Goal: Transaction & Acquisition: Purchase product/service

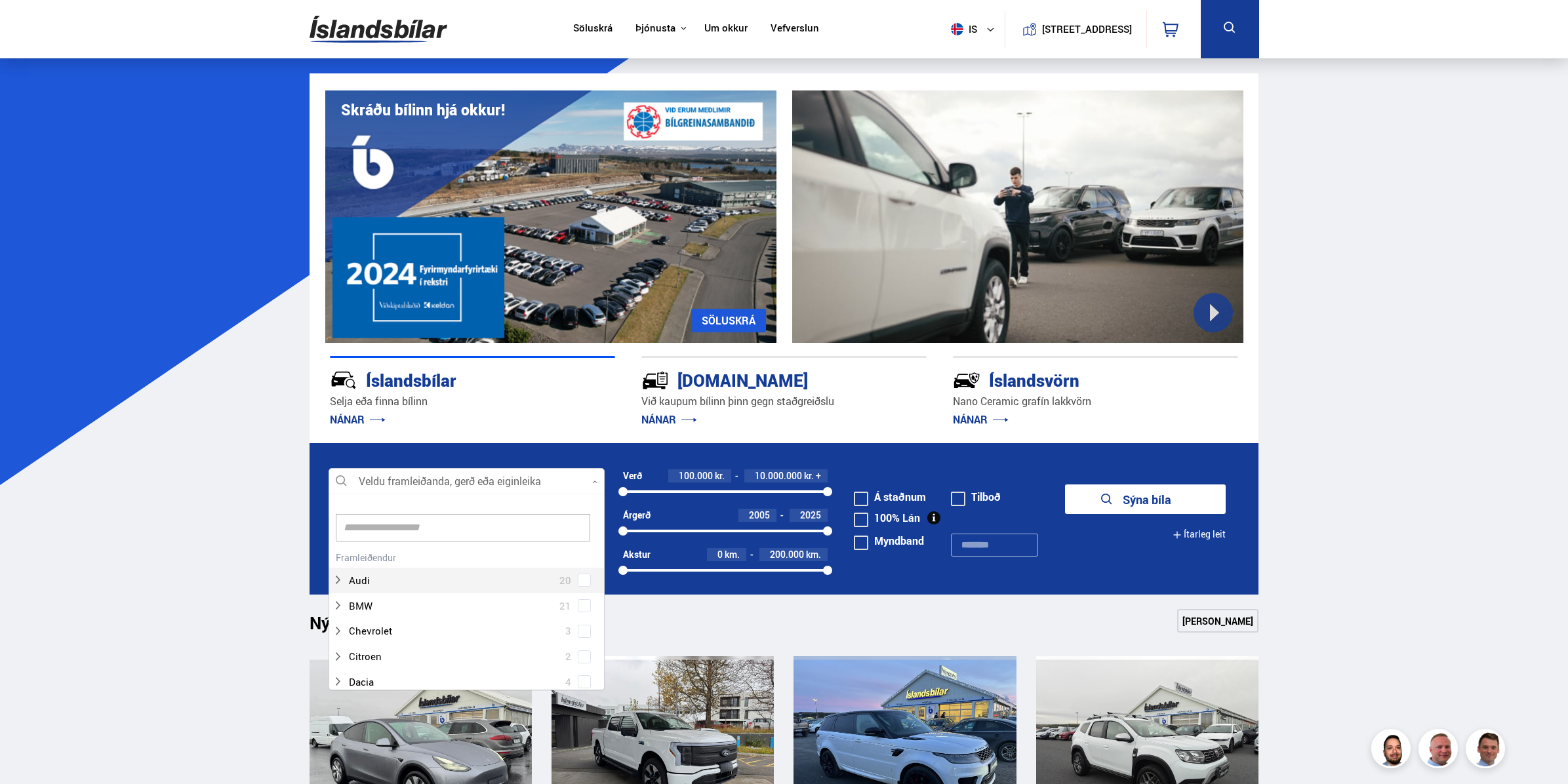
click at [398, 480] on div at bounding box center [467, 482] width 277 height 26
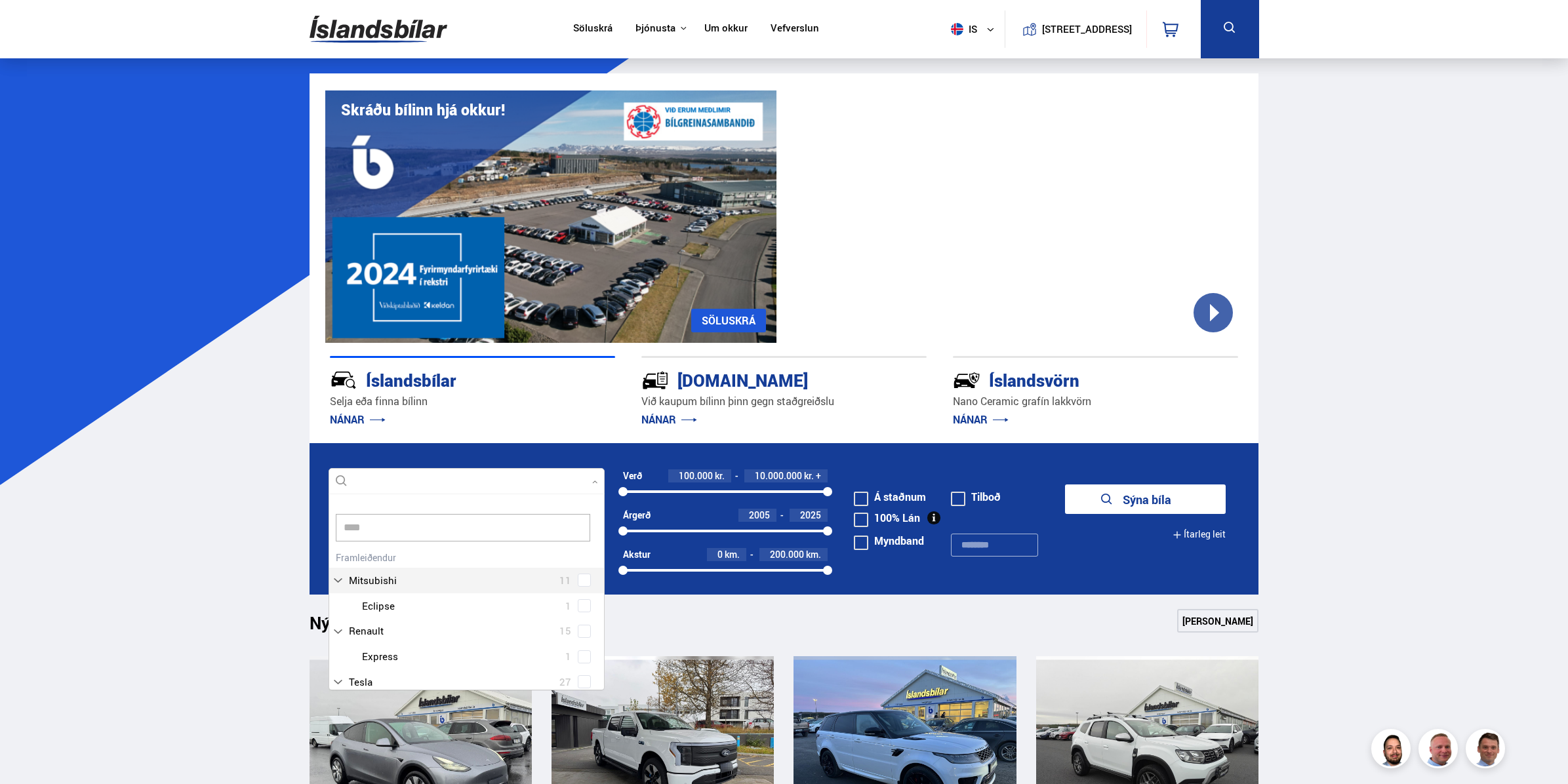
type input "*****"
click at [385, 592] on div at bounding box center [480, 593] width 242 height 19
click at [379, 520] on div at bounding box center [480, 518] width 242 height 19
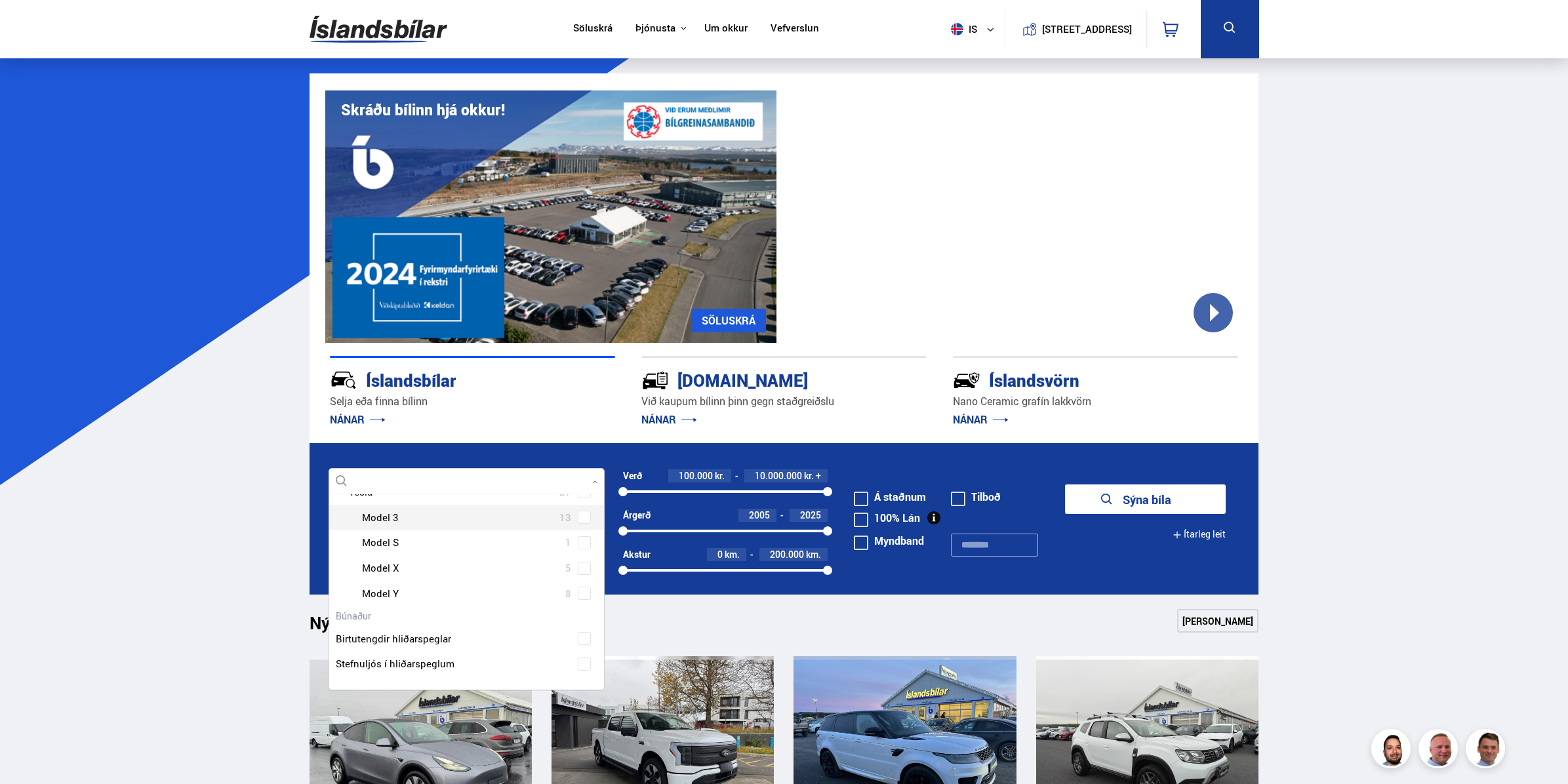
click at [578, 514] on div "Tesla 27 Tesla Model 3 13 Tesla Model S 1 Tesla Model X 5 Tesla Model Y 8" at bounding box center [467, 533] width 275 height 147
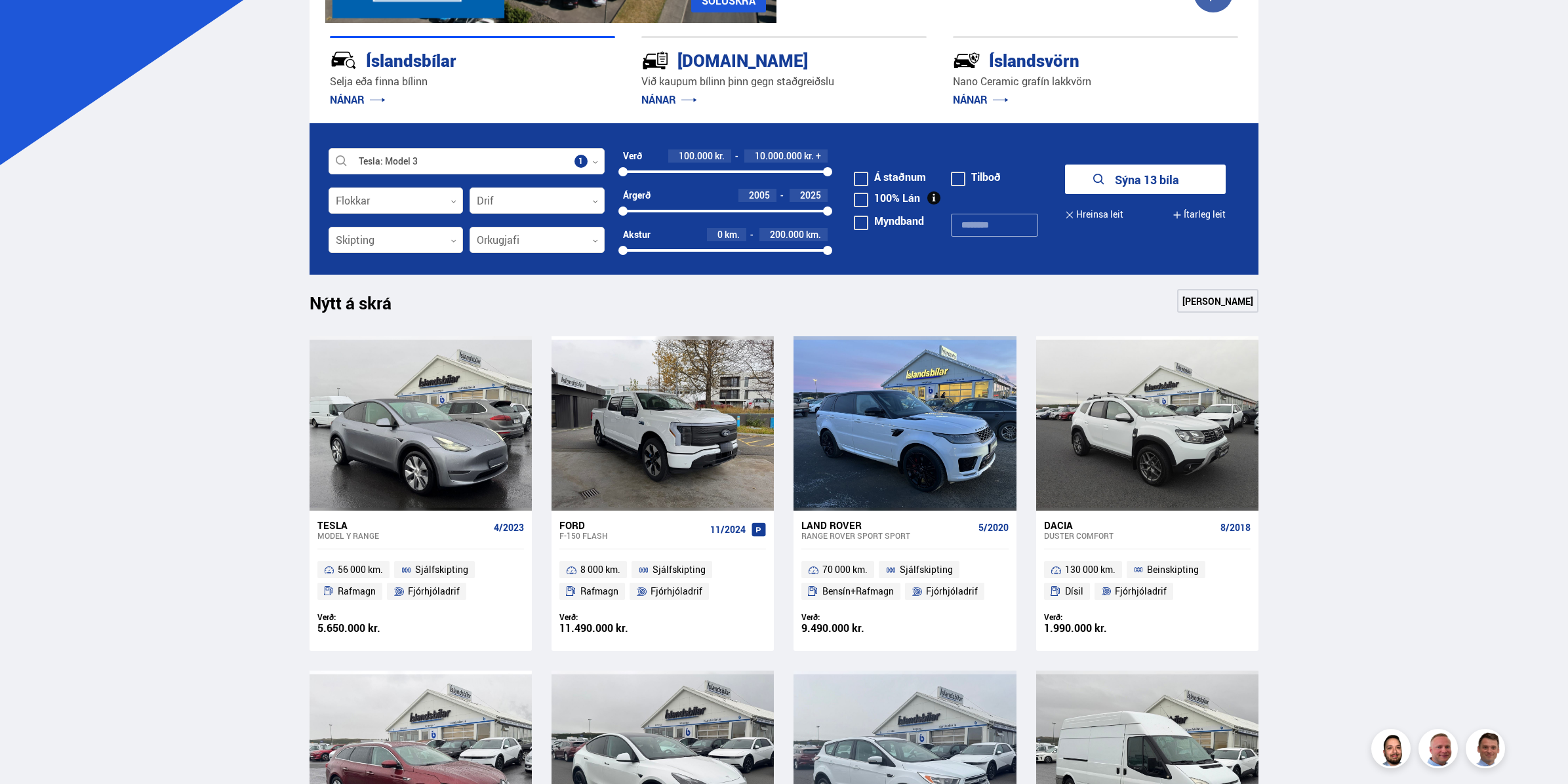
scroll to position [322, 0]
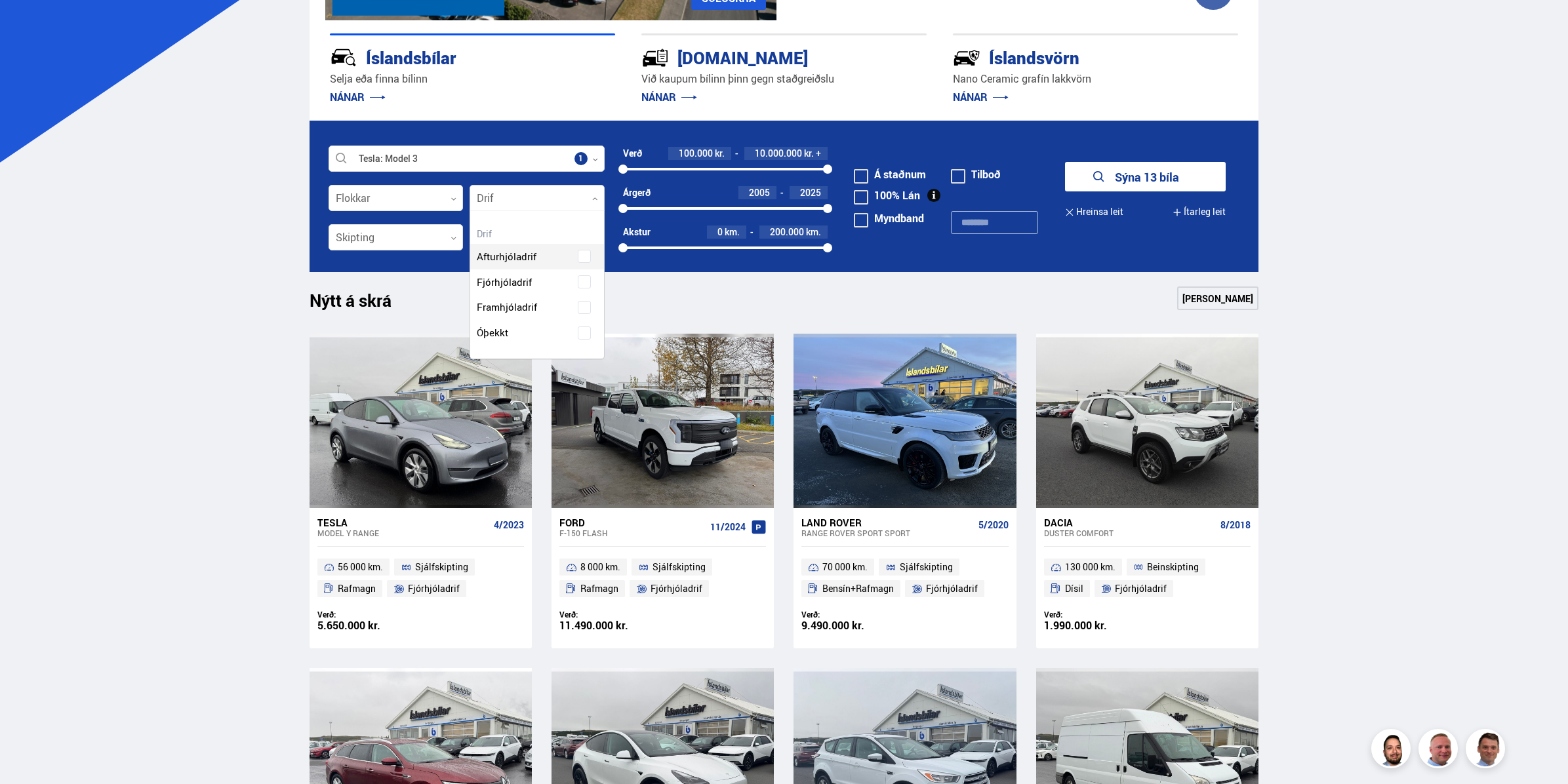
click at [505, 204] on div at bounding box center [537, 199] width 135 height 26
click at [583, 283] on div "Afturhjóladrif Fjórhjóladrif Framhjóladrif Óþekkt" at bounding box center [537, 285] width 134 height 121
click at [586, 280] on span at bounding box center [584, 282] width 5 height 5
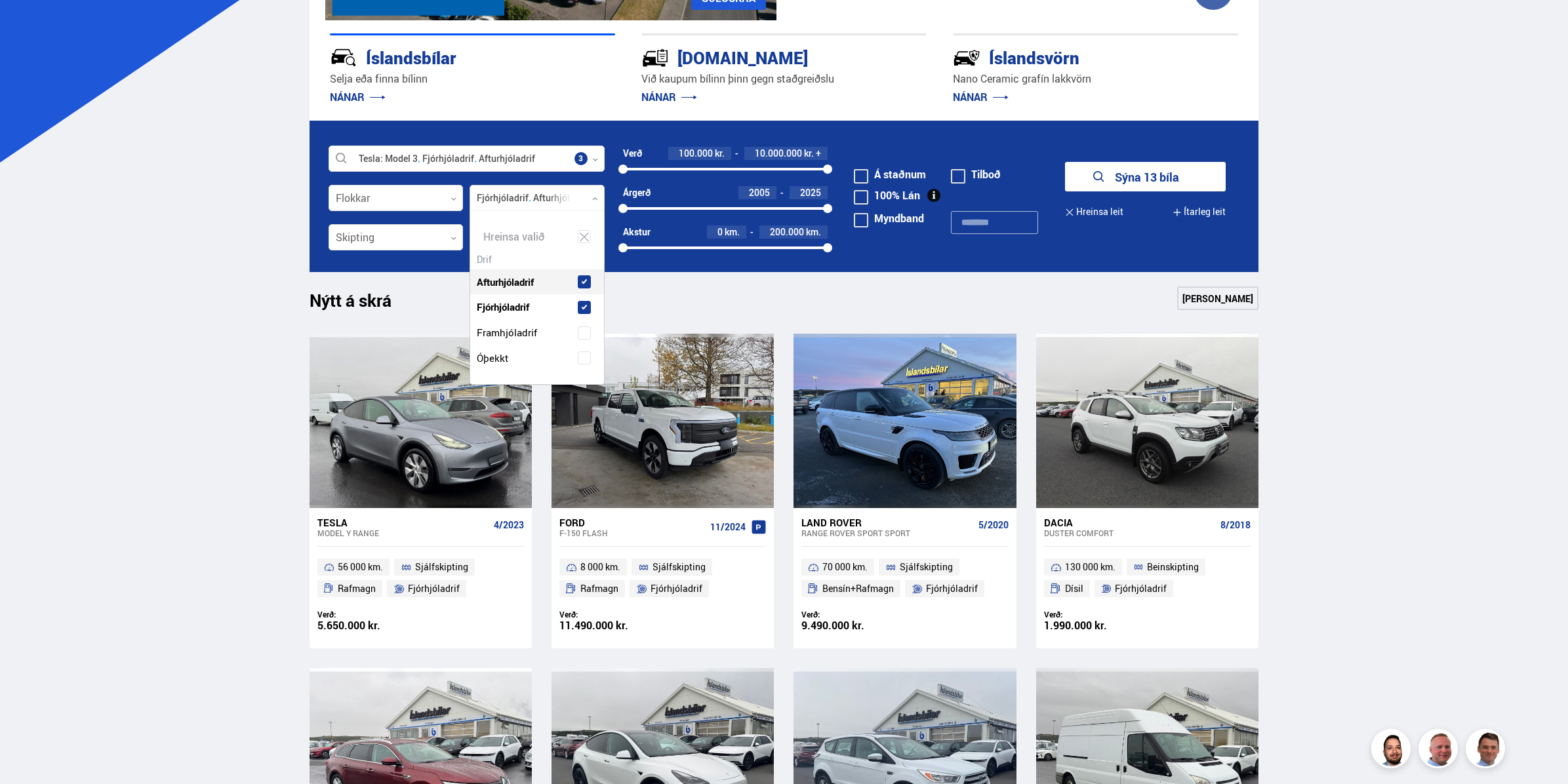
click at [587, 280] on span at bounding box center [584, 282] width 13 height 13
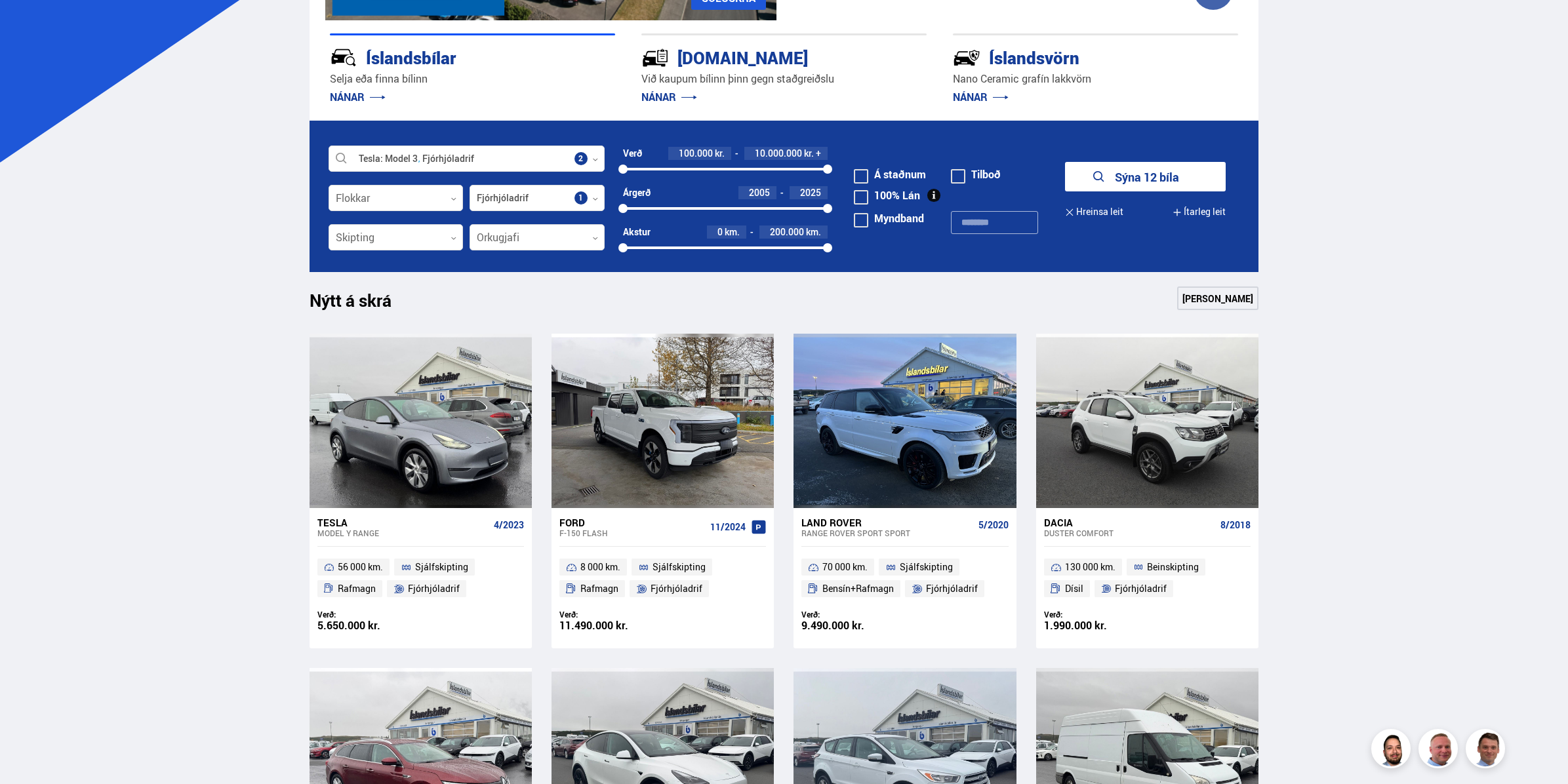
click at [1158, 181] on button "Sýna 12 bíla" at bounding box center [1146, 177] width 160 height 30
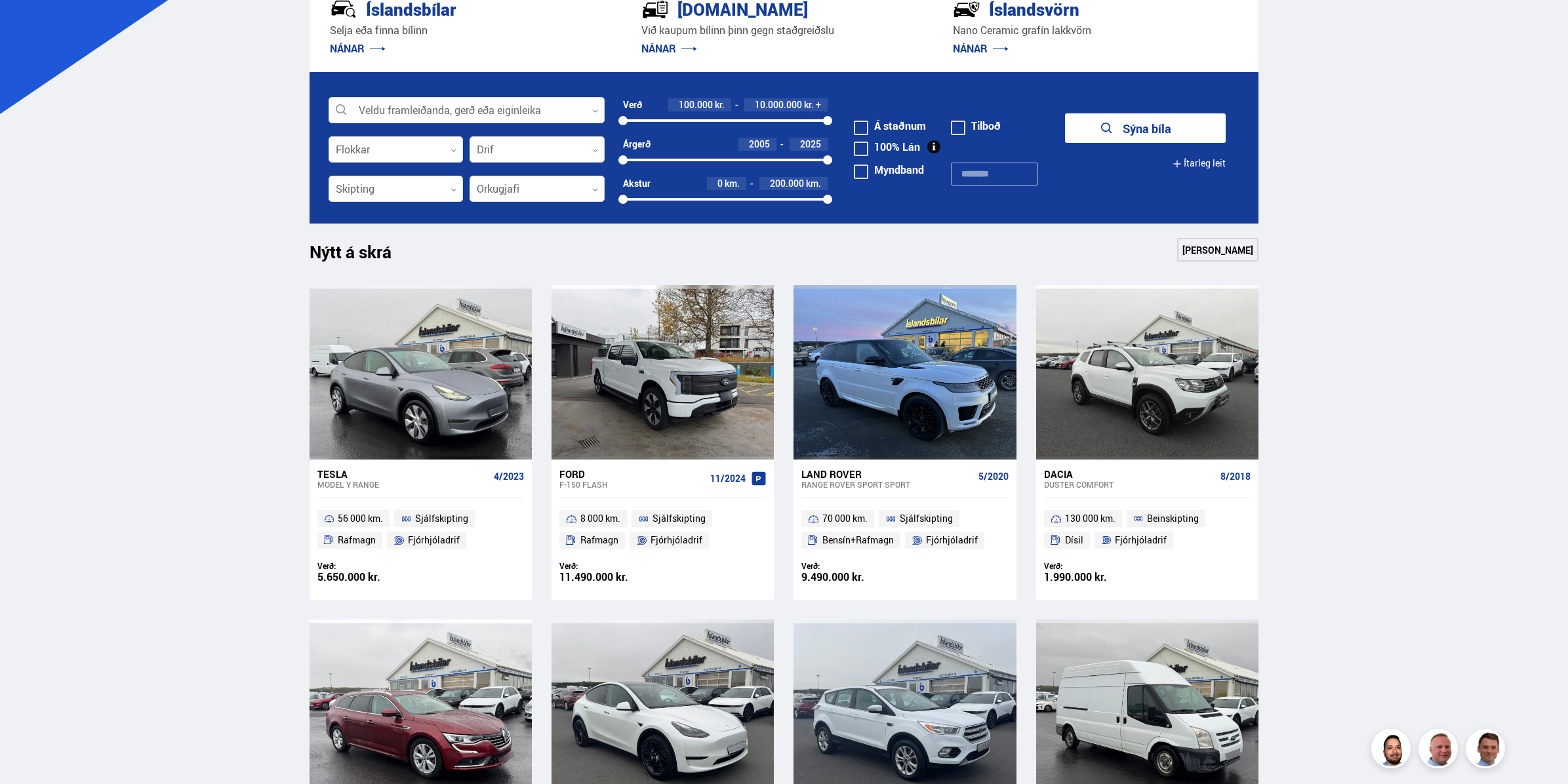
scroll to position [374, 0]
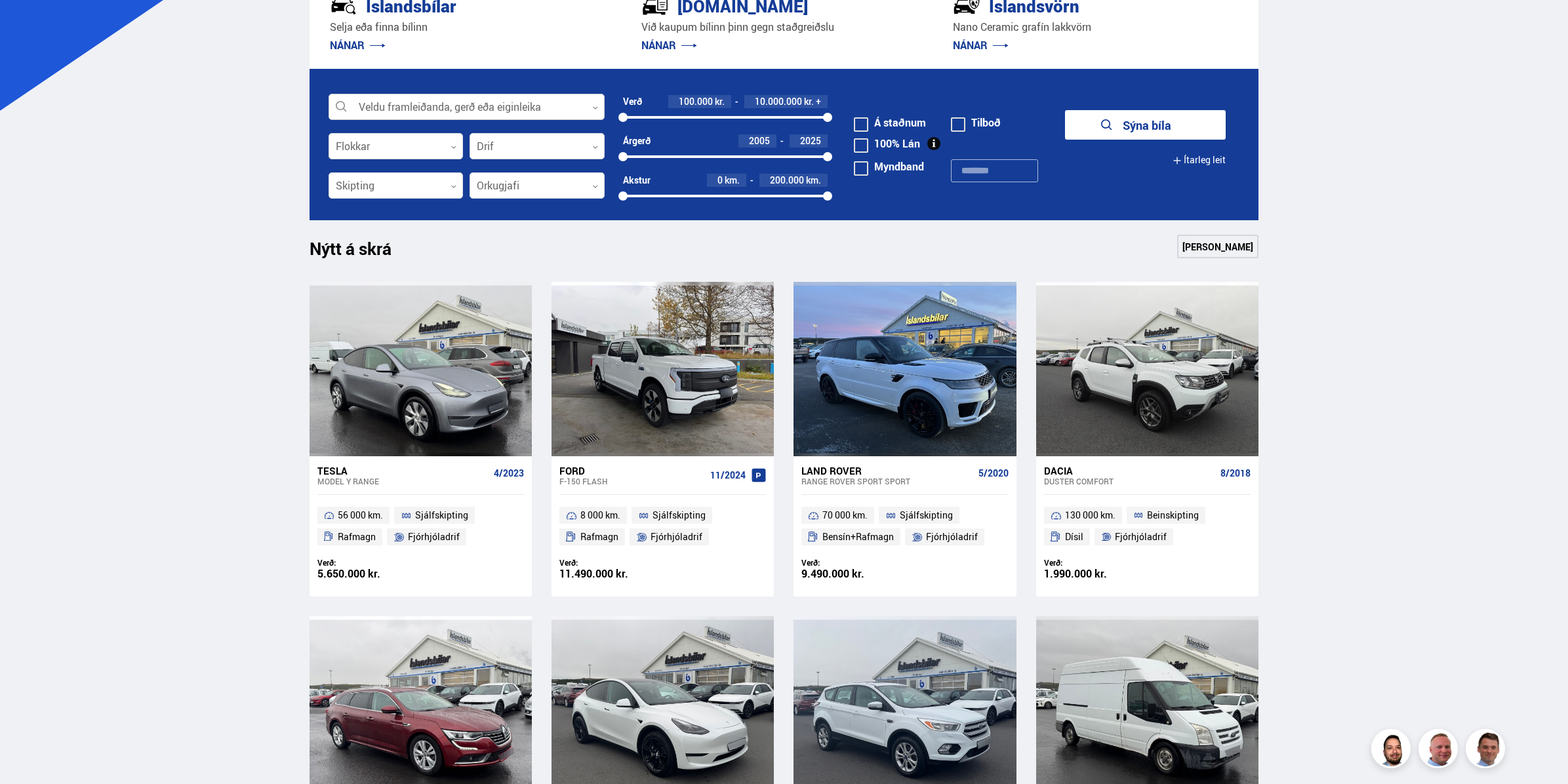
click at [461, 110] on div at bounding box center [467, 107] width 277 height 26
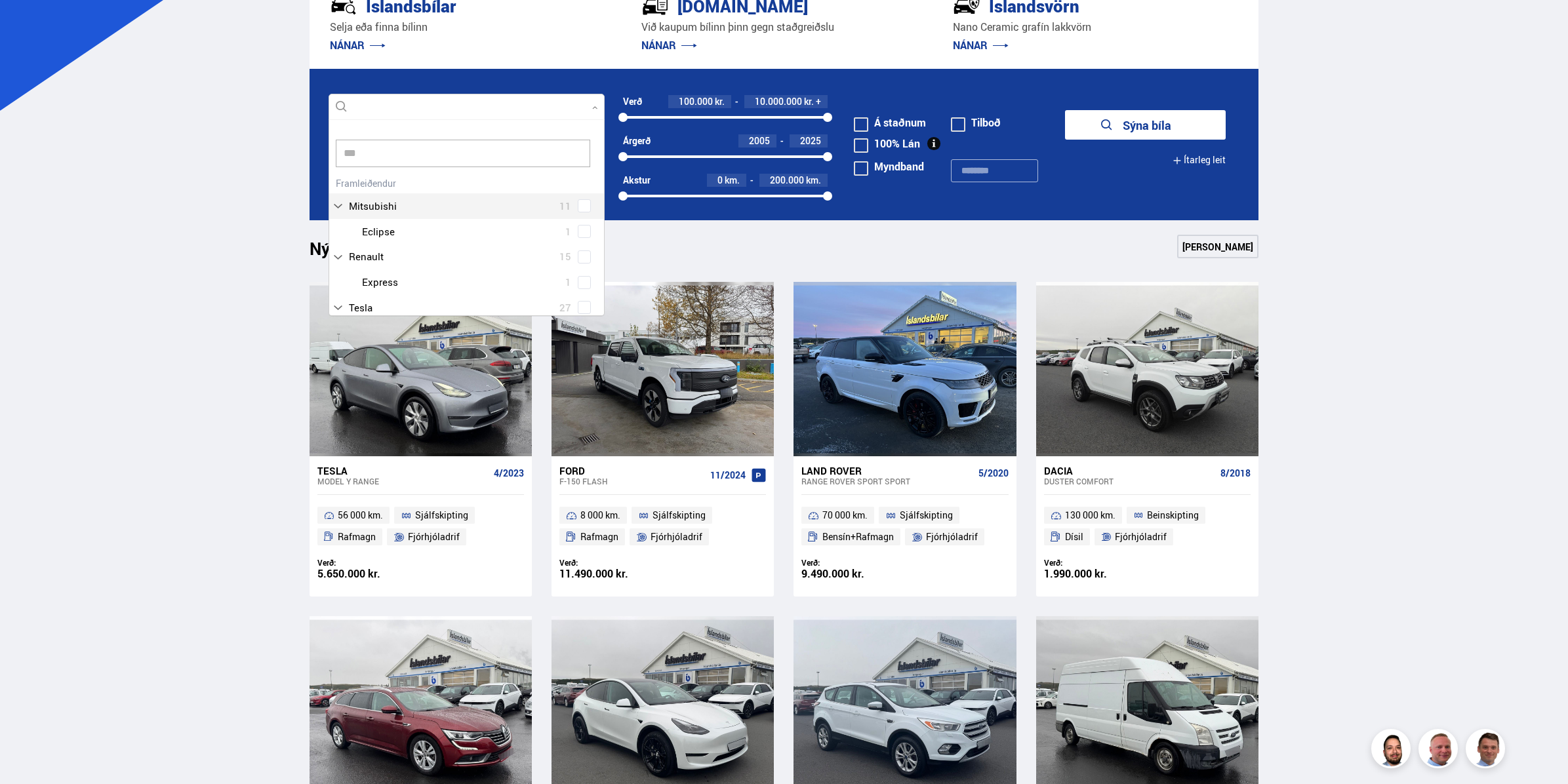
scroll to position [12, 0]
type input "*****"
click at [577, 219] on div "Tesla 27 Tesla Model 3 13 Tesla Model S 1 Tesla Model X 5 Tesla Model Y 8" at bounding box center [467, 234] width 275 height 147
click at [1180, 123] on button "Sýna 13 bíla" at bounding box center [1146, 125] width 160 height 30
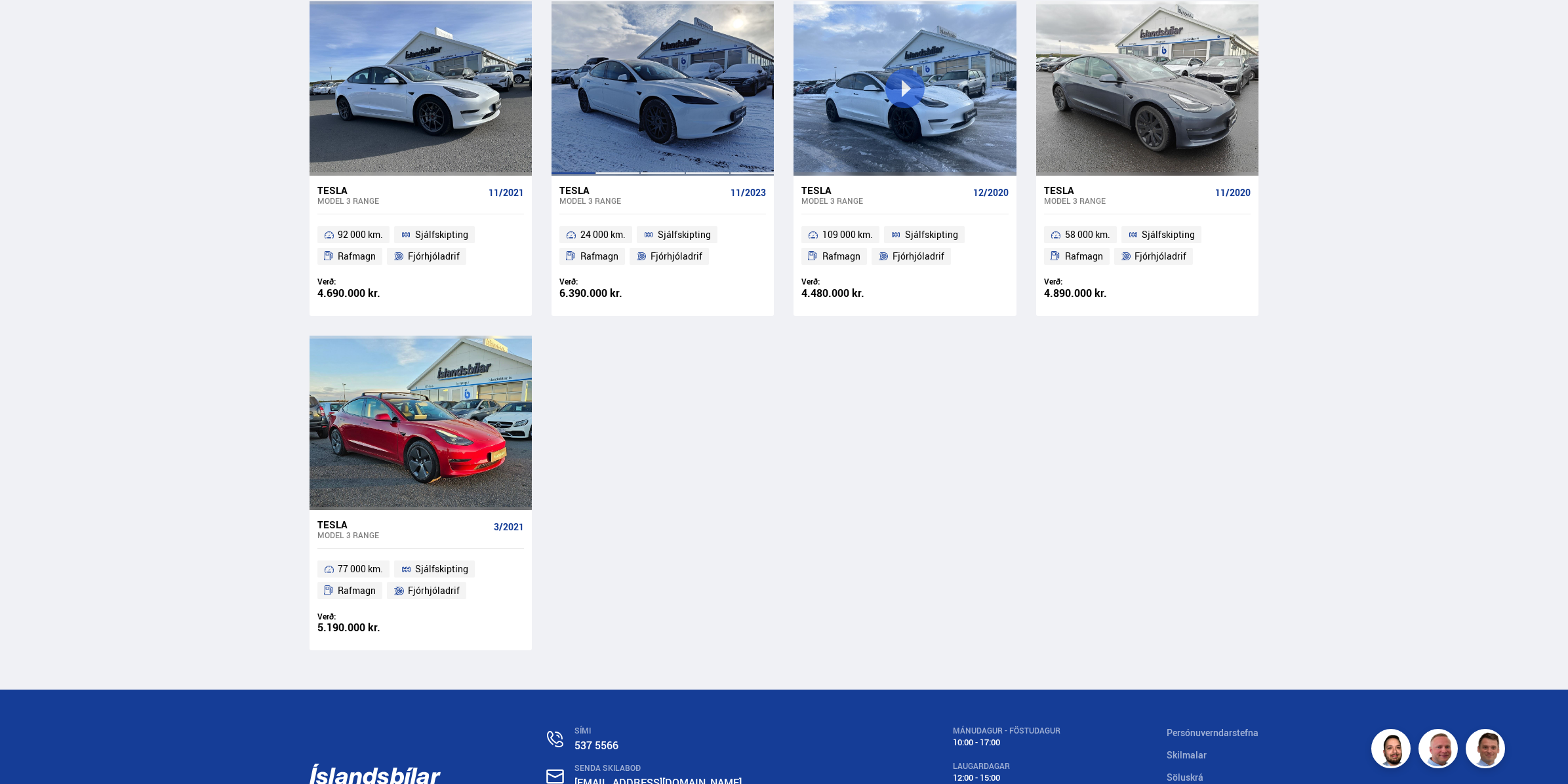
scroll to position [982, 0]
